Goal: Information Seeking & Learning: Learn about a topic

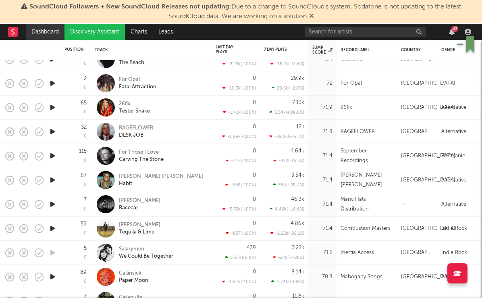
click at [46, 27] on link "Dashboard" at bounding box center [45, 32] width 39 height 16
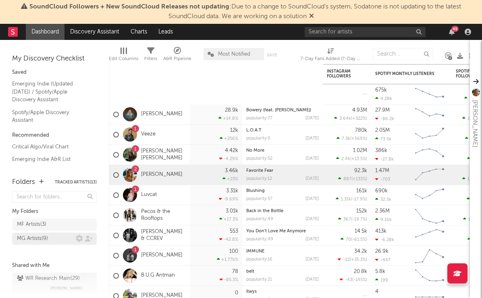
click at [28, 237] on div "MG Artists ( 9 )" at bounding box center [32, 239] width 31 height 10
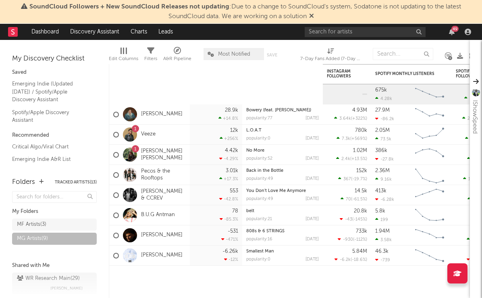
click at [123, 52] on div at bounding box center [124, 51] width 6 height 6
click at [149, 53] on icon at bounding box center [150, 50] width 7 height 7
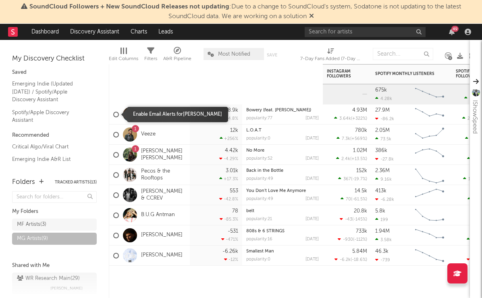
click at [117, 115] on div at bounding box center [116, 115] width 6 height 6
click at [113, 115] on input "checkbox" at bounding box center [113, 114] width 0 height 7
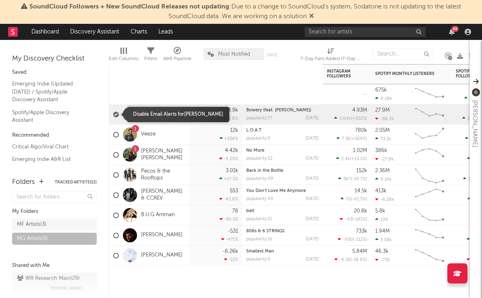
click at [117, 115] on div at bounding box center [116, 115] width 6 height 6
click at [113, 115] on input "checkbox" at bounding box center [113, 114] width 0 height 7
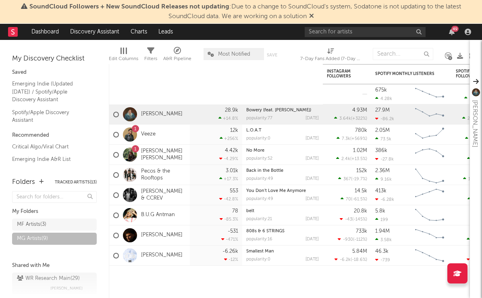
click at [154, 53] on icon at bounding box center [150, 50] width 7 height 7
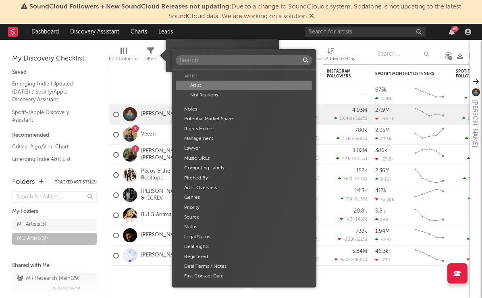
click at [247, 52] on body "SoundCloud Followers + New SoundCloud Releases not updating : Due to a change t…" at bounding box center [241, 149] width 482 height 298
click at [247, 52] on div "Artist Artist Notifications Notes Potential Market Share Rights Holder Manageme…" at bounding box center [244, 168] width 145 height 238
click at [136, 77] on div "Artist Artist Notifications Notes Potential Market Share Rights Holder Manageme…" at bounding box center [241, 149] width 482 height 298
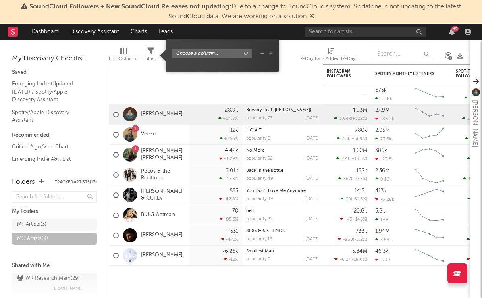
click at [126, 53] on div at bounding box center [126, 51] width 1 height 6
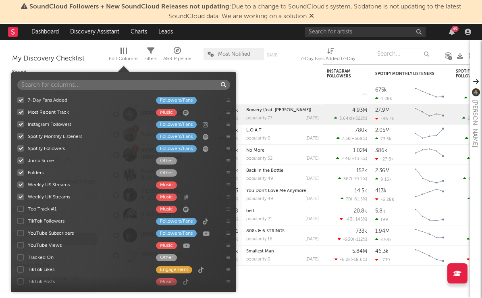
click at [126, 53] on div at bounding box center [126, 51] width 1 height 6
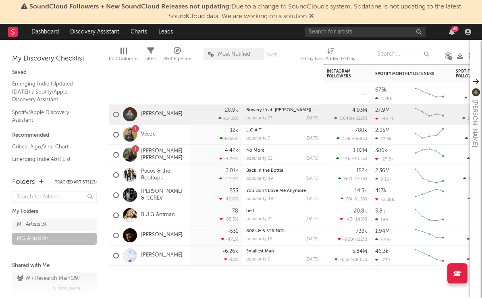
click at [38, 240] on div "MG Artists ( 9 )" at bounding box center [32, 239] width 31 height 10
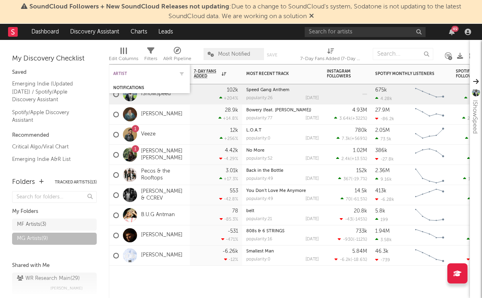
click at [130, 73] on div "Artist" at bounding box center [143, 73] width 61 height 5
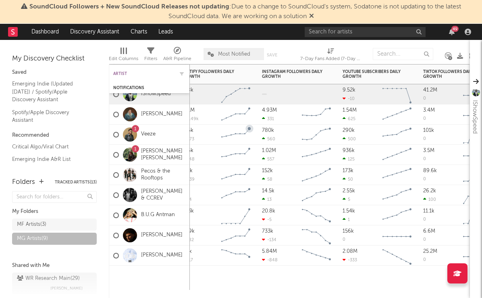
click at [125, 73] on div "Artist" at bounding box center [143, 73] width 61 height 5
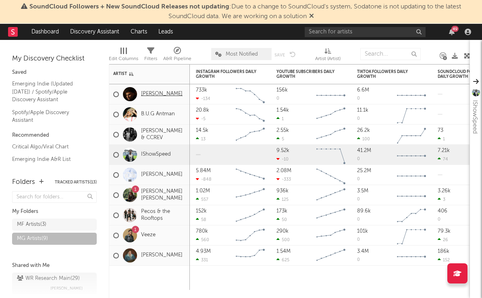
click at [160, 95] on link "[PERSON_NAME]" at bounding box center [162, 94] width 42 height 7
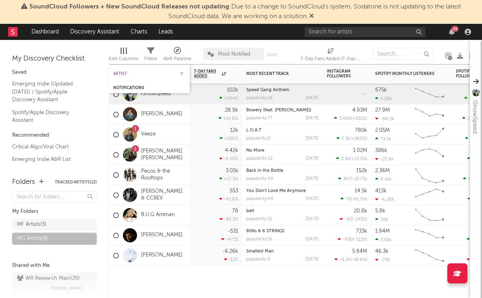
click at [121, 72] on div "Artist" at bounding box center [143, 73] width 61 height 5
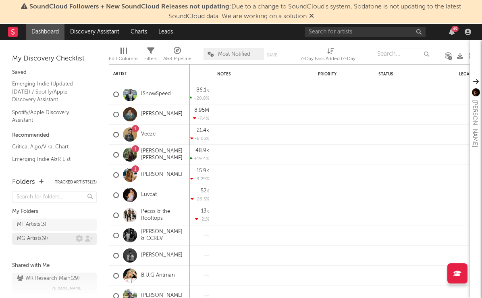
click at [37, 235] on div "MG Artists ( 9 )" at bounding box center [32, 239] width 31 height 10
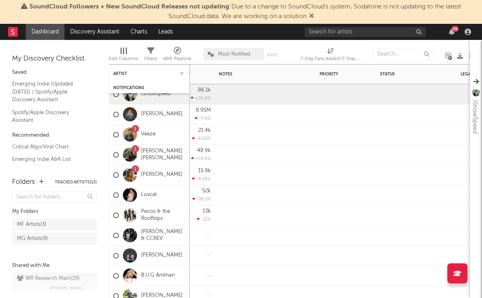
click at [128, 70] on div "Artist" at bounding box center [149, 74] width 73 height 16
click at [120, 72] on div "Artist" at bounding box center [143, 73] width 61 height 5
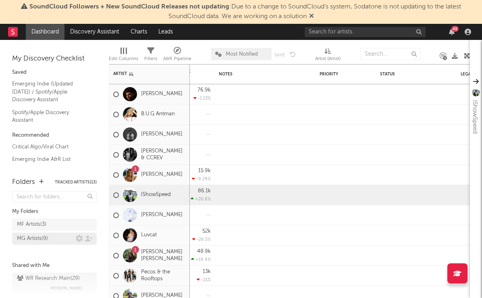
click at [40, 240] on div "MG Artists ( 9 )" at bounding box center [32, 239] width 31 height 10
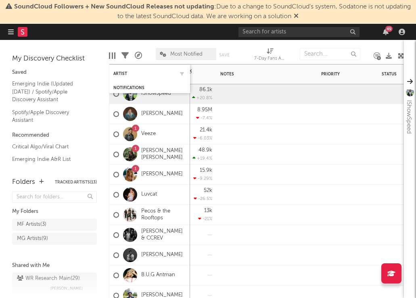
click at [120, 68] on div "Artist" at bounding box center [149, 74] width 73 height 16
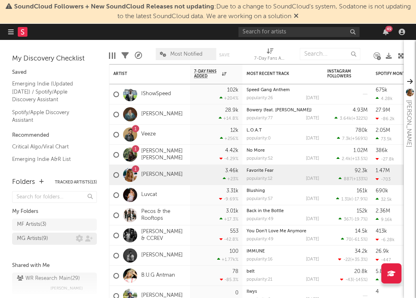
click at [35, 240] on div "MG Artists ( 9 )" at bounding box center [32, 239] width 31 height 10
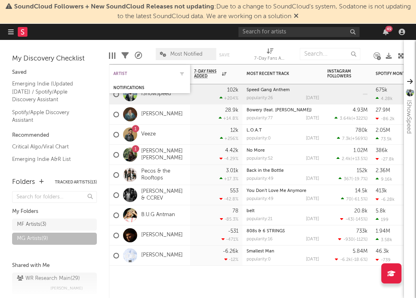
click at [128, 73] on div "Artist" at bounding box center [143, 73] width 61 height 5
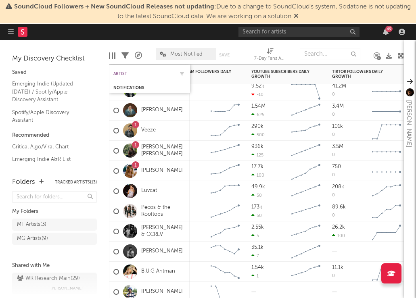
click at [123, 73] on div "Artist" at bounding box center [143, 73] width 61 height 5
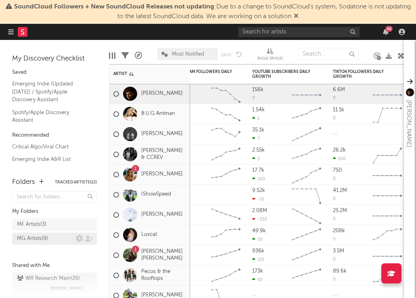
click at [33, 240] on div "MG Artists ( 9 )" at bounding box center [32, 239] width 31 height 10
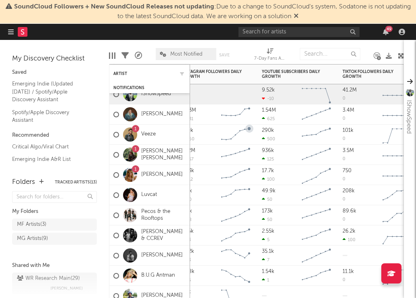
click at [125, 71] on div "Artist" at bounding box center [149, 74] width 73 height 16
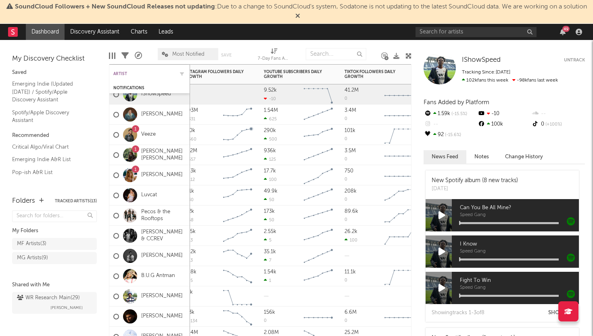
click at [127, 72] on div "Artist" at bounding box center [143, 73] width 61 height 5
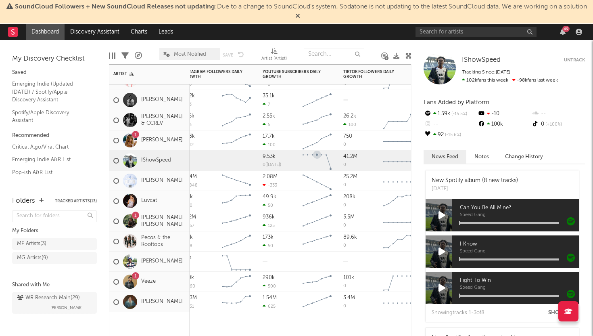
click at [318, 167] on rect "Chart title" at bounding box center [317, 160] width 36 height 20
click at [318, 167] on rect "Chart title" at bounding box center [318, 160] width 36 height 20
click at [307, 175] on g "Chart title" at bounding box center [317, 182] width 29 height 16
click at [128, 74] on div "Artist" at bounding box center [143, 73] width 61 height 5
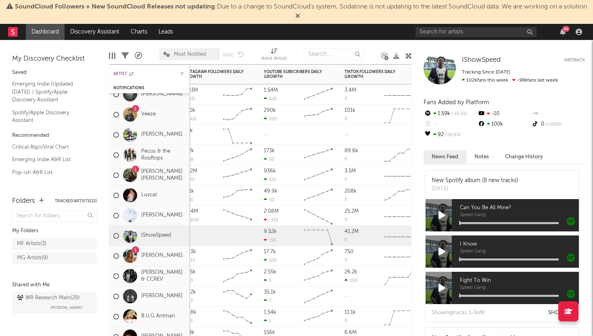
click at [124, 72] on div "Artist" at bounding box center [143, 73] width 61 height 5
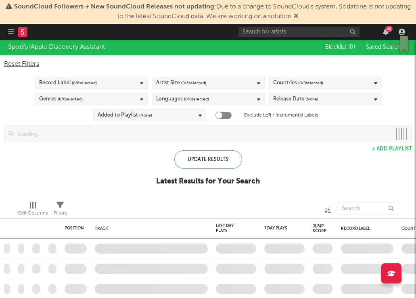
click at [10, 31] on icon "button" at bounding box center [11, 32] width 6 height 6
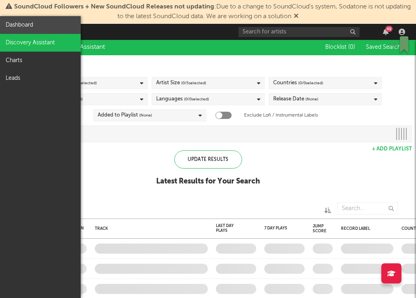
checkbox input "true"
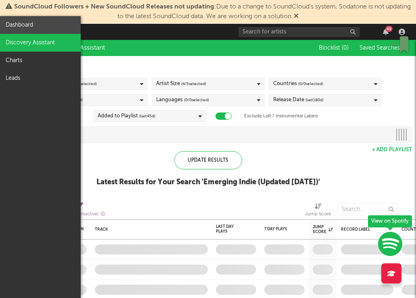
click at [22, 26] on link "Dashboard" at bounding box center [40, 25] width 81 height 18
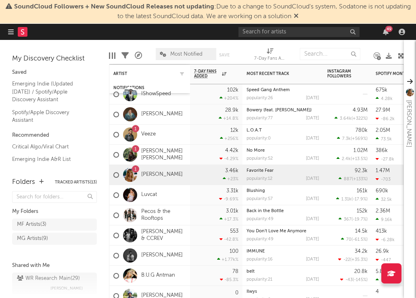
click at [123, 79] on div "Artist" at bounding box center [149, 74] width 73 height 16
click at [123, 72] on div "Artist" at bounding box center [143, 73] width 61 height 5
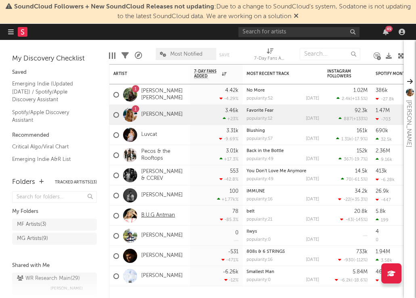
click at [163, 214] on link "B.U.G Antman" at bounding box center [158, 215] width 34 height 7
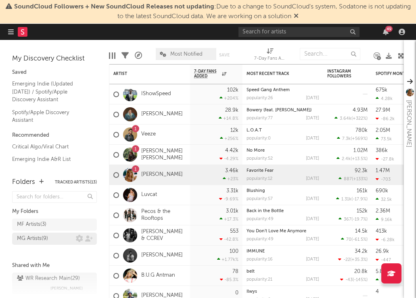
click at [31, 239] on div "MG Artists ( 9 )" at bounding box center [32, 239] width 31 height 10
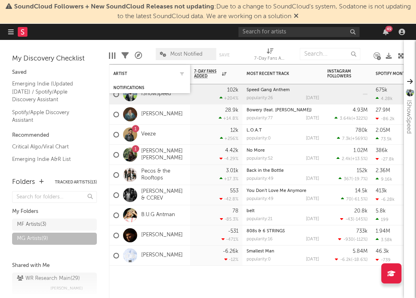
click at [125, 77] on div "Artist" at bounding box center [149, 74] width 73 height 16
click at [122, 68] on div "Artist" at bounding box center [149, 74] width 73 height 16
click at [122, 69] on div "Artist" at bounding box center [149, 74] width 73 height 16
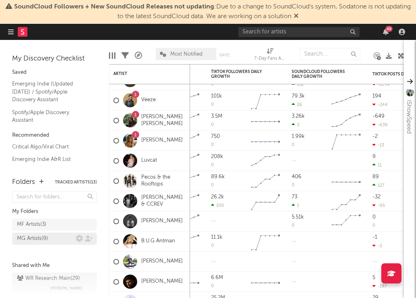
click at [48, 238] on div "MG Artists ( 9 )" at bounding box center [32, 239] width 31 height 10
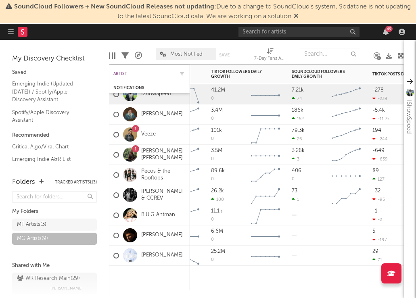
click at [130, 71] on div "Artist" at bounding box center [143, 73] width 61 height 5
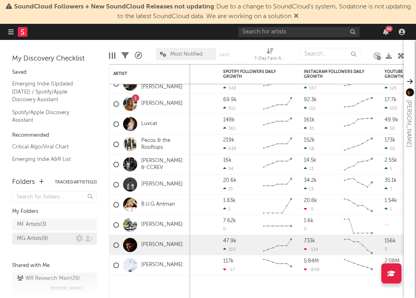
click at [46, 239] on div "MG Artists ( 9 )" at bounding box center [32, 239] width 31 height 10
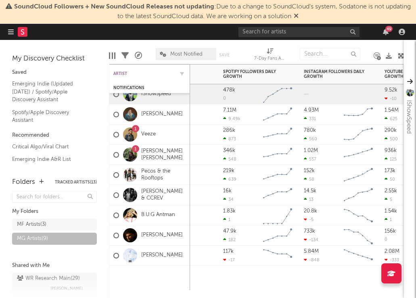
click at [123, 73] on div "Artist" at bounding box center [143, 73] width 61 height 5
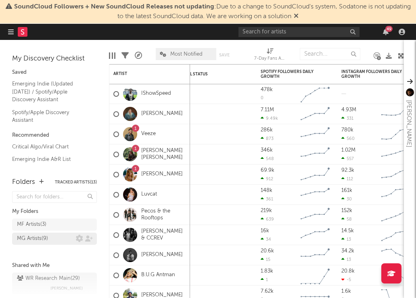
click at [41, 240] on div "MG Artists ( 9 )" at bounding box center [32, 239] width 31 height 10
